Goal: Information Seeking & Learning: Learn about a topic

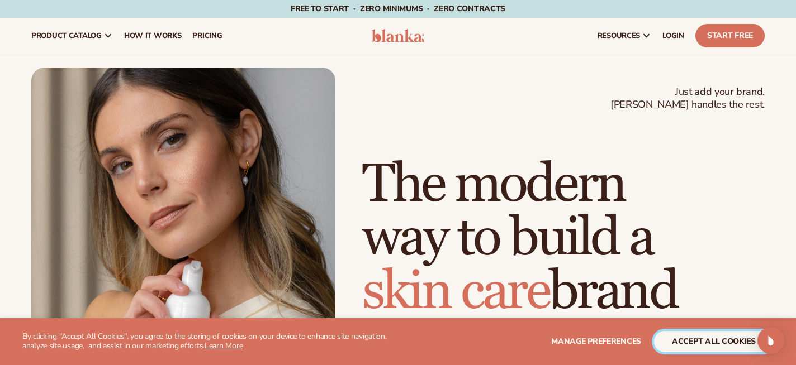
click at [712, 343] on button "accept all cookies" at bounding box center [714, 341] width 120 height 21
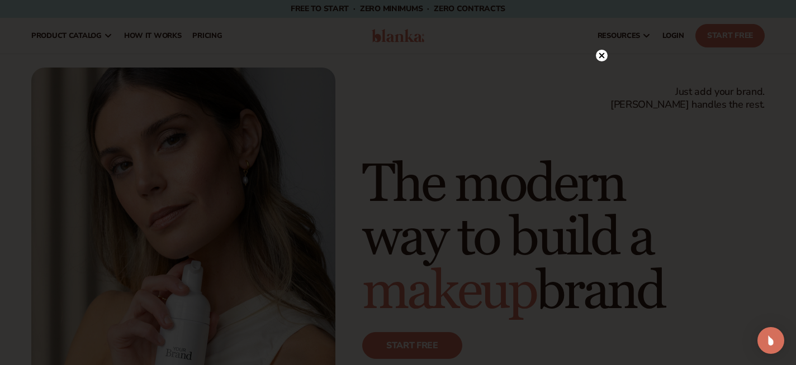
click at [600, 56] on circle at bounding box center [602, 56] width 12 height 12
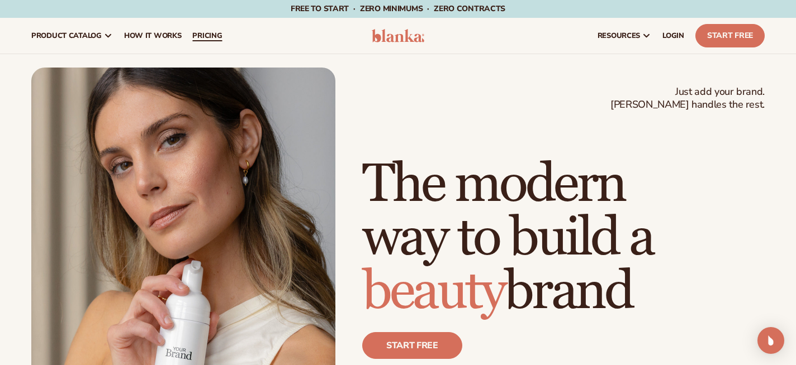
click at [212, 40] on span "pricing" at bounding box center [207, 35] width 30 height 9
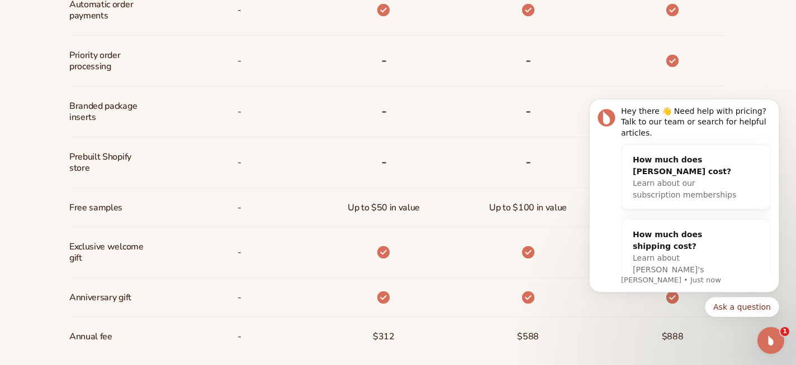
click html "Hey there 👋 Need help with pricing? Talk to our team or search for helpful arti…"
click at [771, 103] on button "Dismiss notification" at bounding box center [775, 102] width 15 height 15
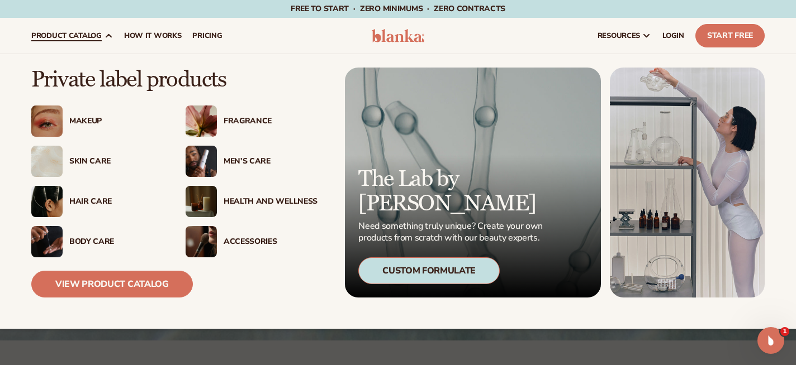
click at [96, 202] on div "Hair Care" at bounding box center [116, 202] width 94 height 10
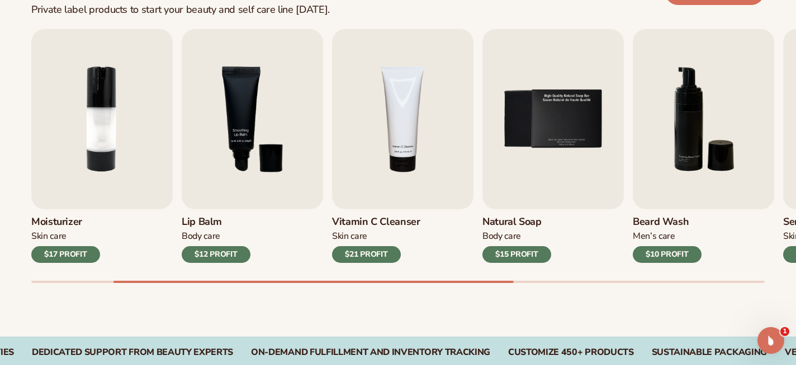
scroll to position [364, 0]
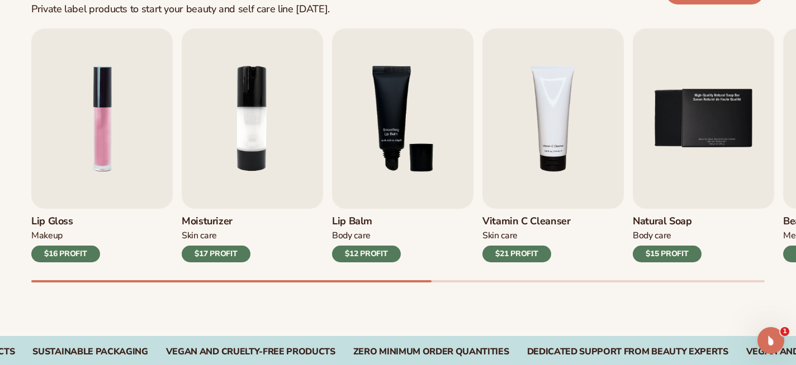
click at [206, 251] on div "$17 PROFIT" at bounding box center [216, 254] width 69 height 17
click at [230, 183] on img "2 / 9" at bounding box center [252, 119] width 141 height 181
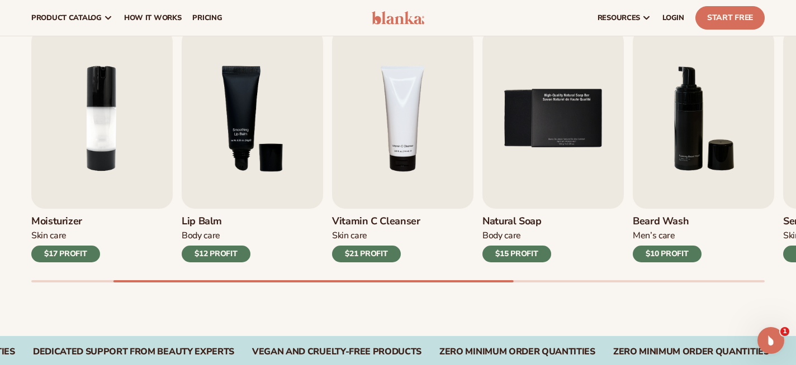
scroll to position [0, 0]
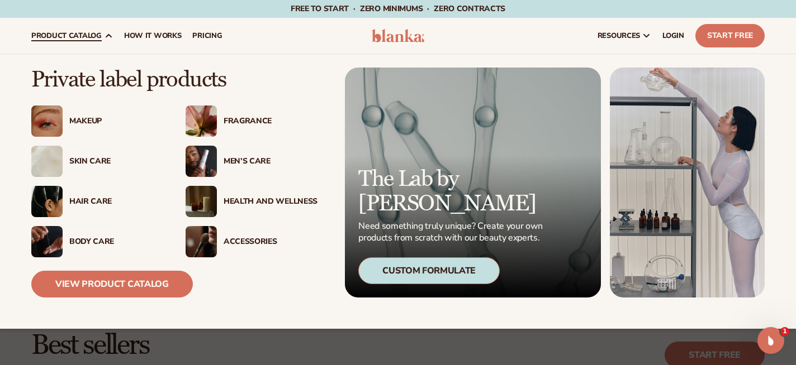
click at [231, 197] on div "Health And Wellness" at bounding box center [271, 202] width 94 height 10
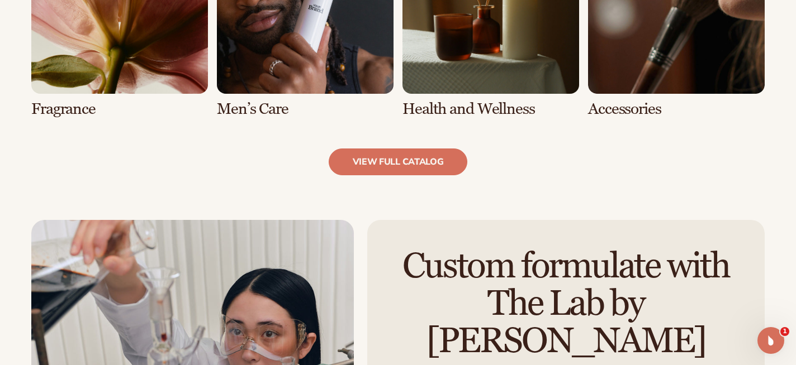
scroll to position [1135, 0]
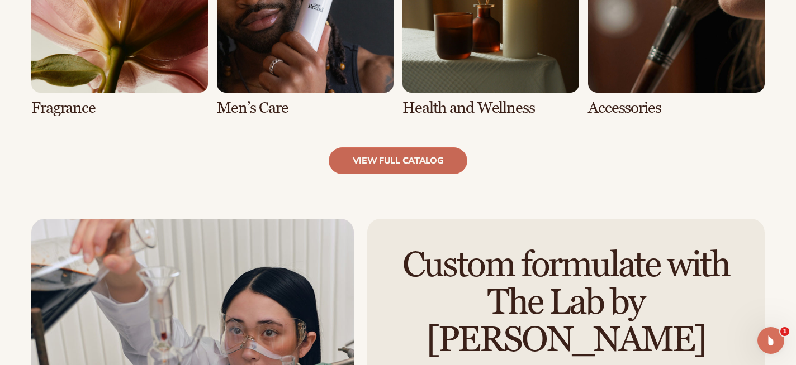
click at [392, 162] on link "view full catalog" at bounding box center [398, 161] width 139 height 27
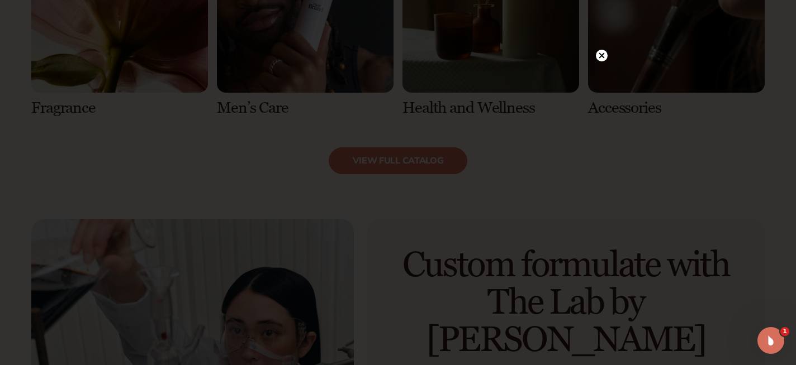
click at [600, 53] on circle at bounding box center [602, 56] width 12 height 12
